Goal: Navigation & Orientation: Find specific page/section

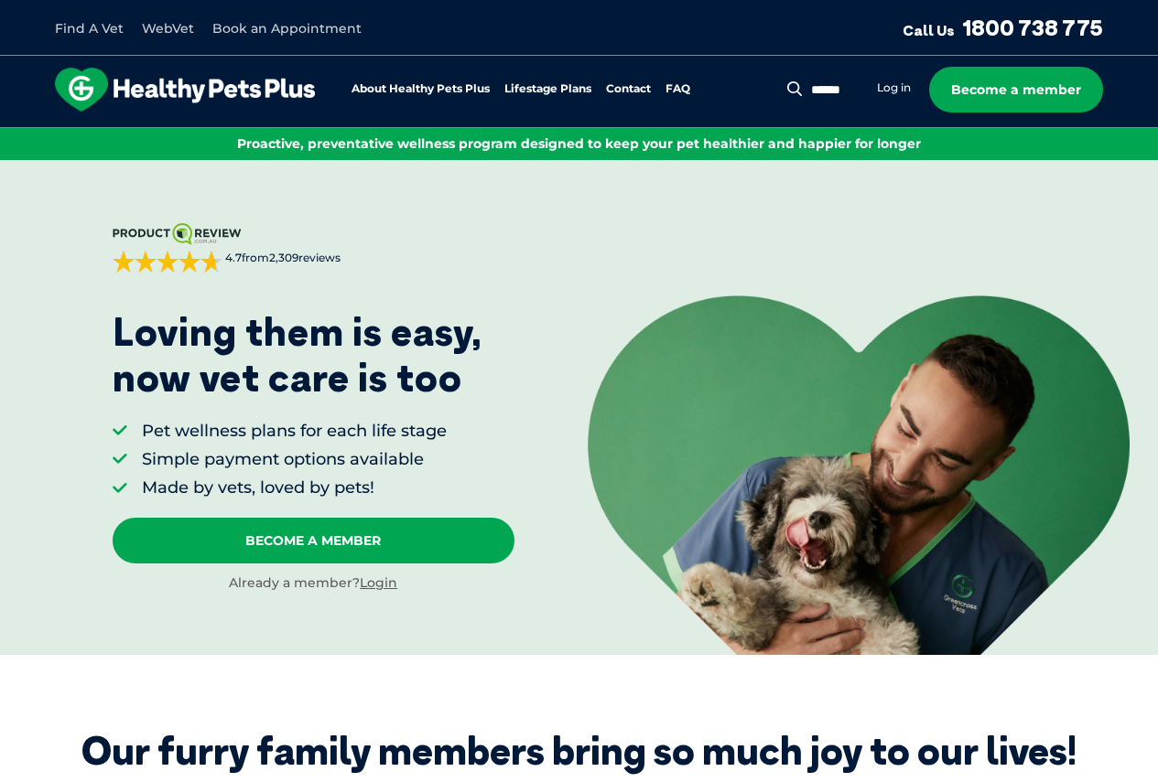
click at [63, 24] on link "Find A Vet" at bounding box center [89, 28] width 69 height 16
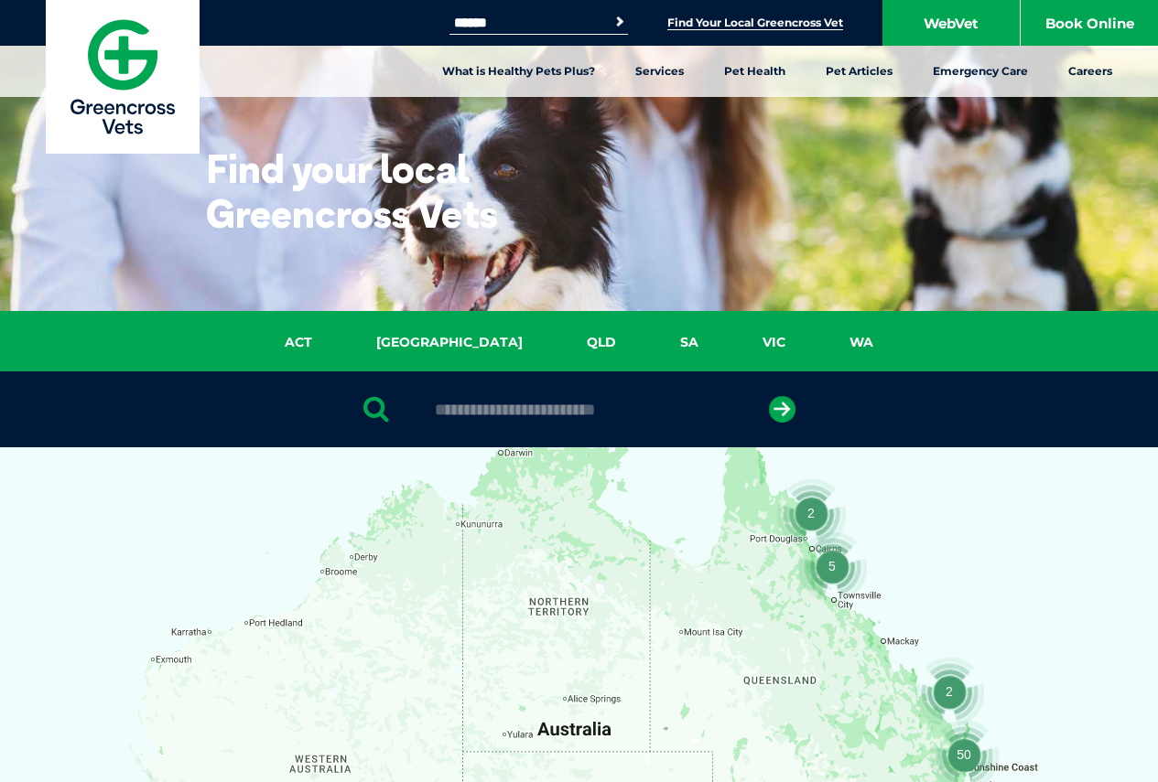
click at [537, 331] on div "ACT [GEOGRAPHIC_DATA] [GEOGRAPHIC_DATA] SA [GEOGRAPHIC_DATA] [GEOGRAPHIC_DATA]" at bounding box center [579, 341] width 1158 height 60
click at [555, 341] on link "QLD" at bounding box center [601, 342] width 93 height 21
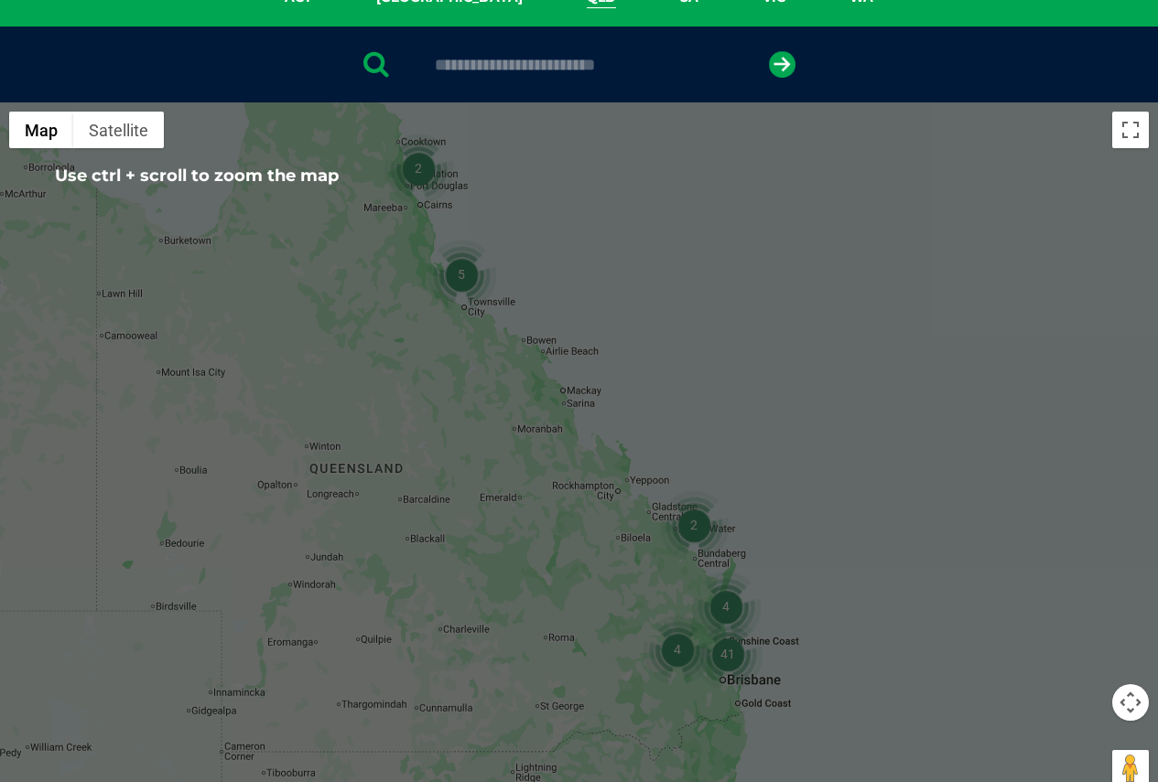
scroll to position [329, 0]
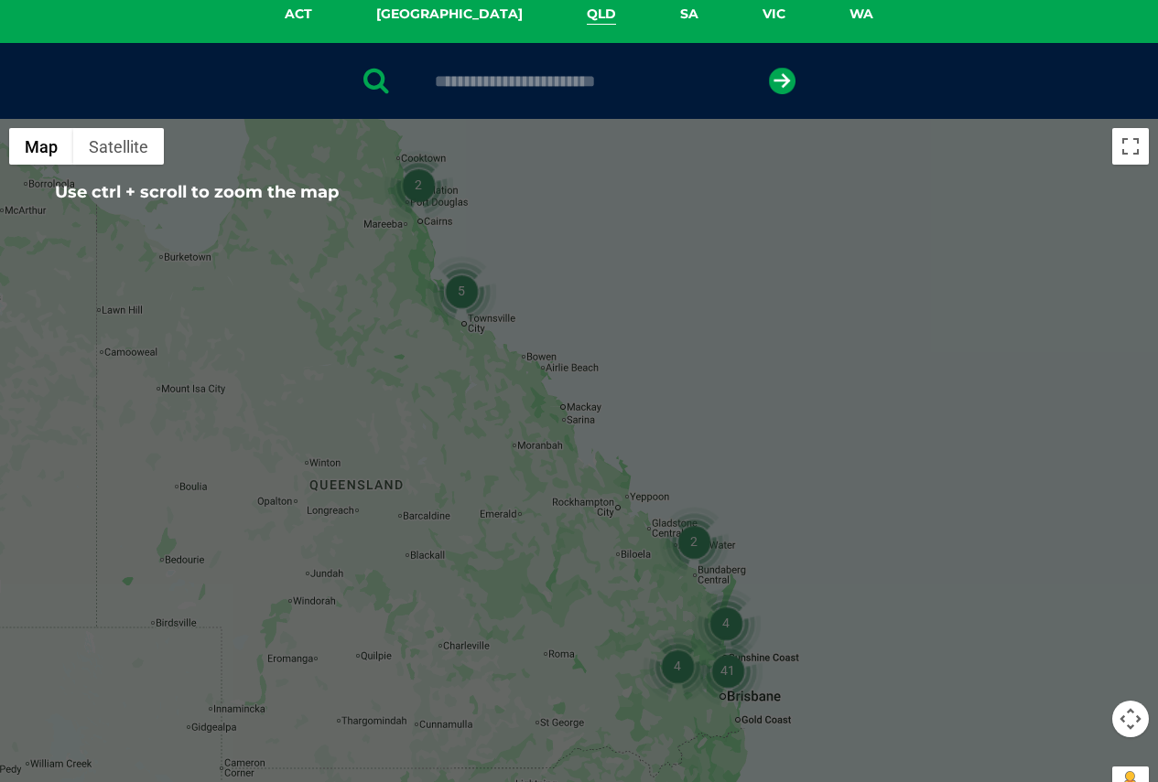
click at [495, 85] on input "text" at bounding box center [579, 81] width 307 height 18
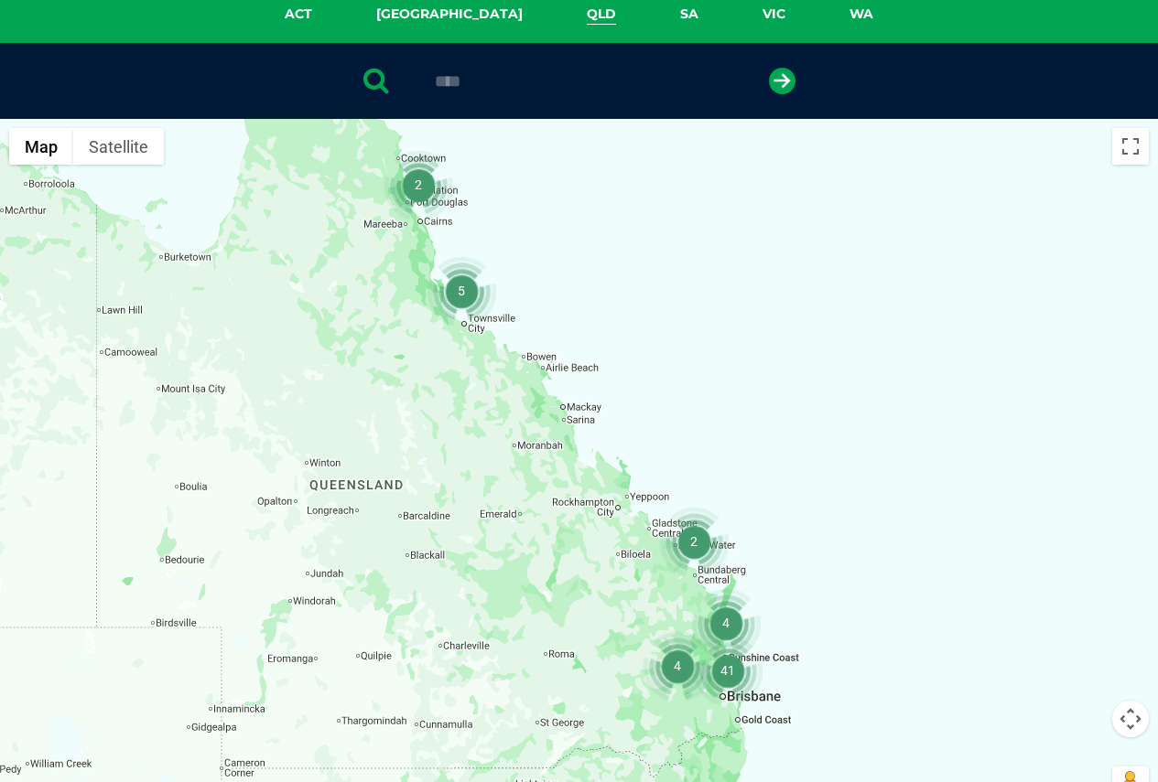
type input "****"
click at [769, 68] on button "submit" at bounding box center [782, 81] width 27 height 27
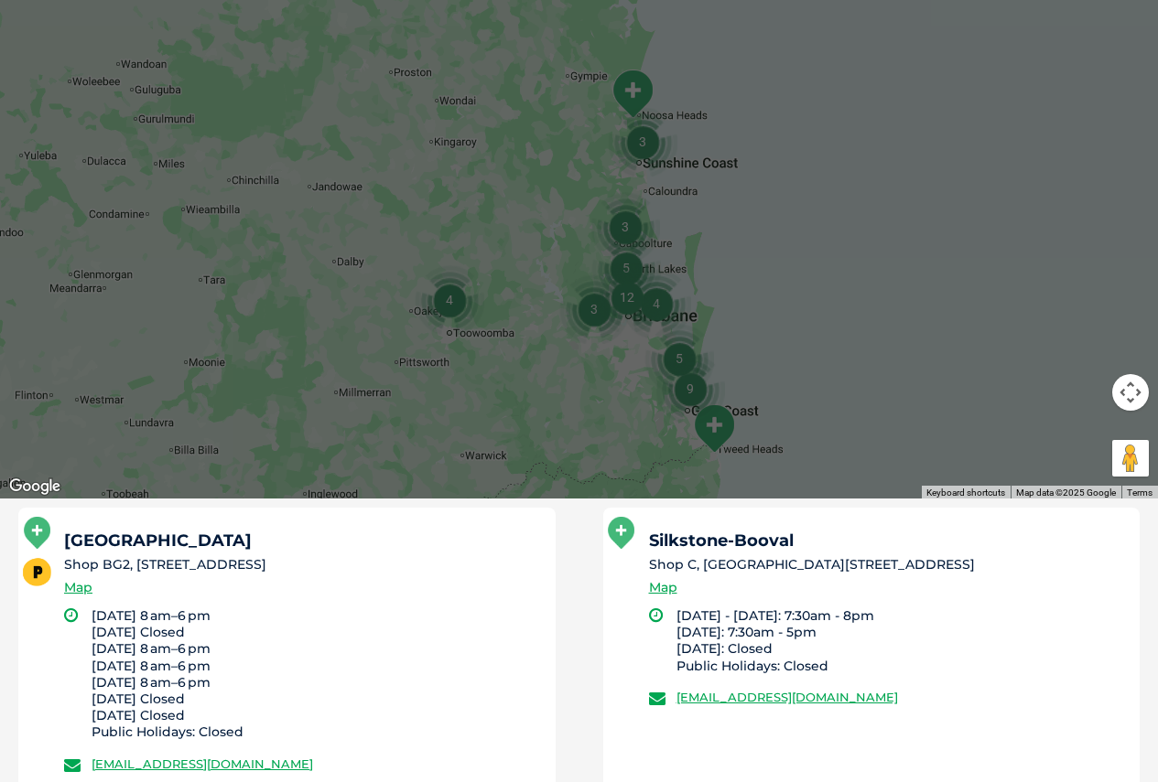
scroll to position [722, 0]
